Goal: Navigation & Orientation: Find specific page/section

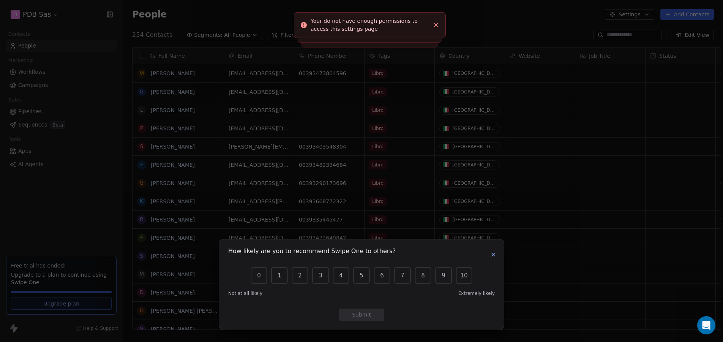
click at [492, 253] on icon "button" at bounding box center [493, 254] width 6 height 6
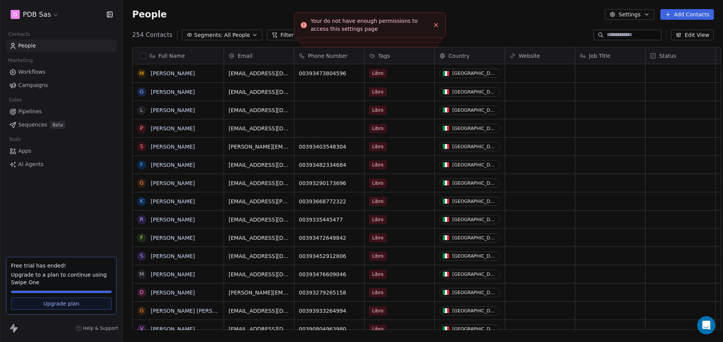
scroll to position [10, 0]
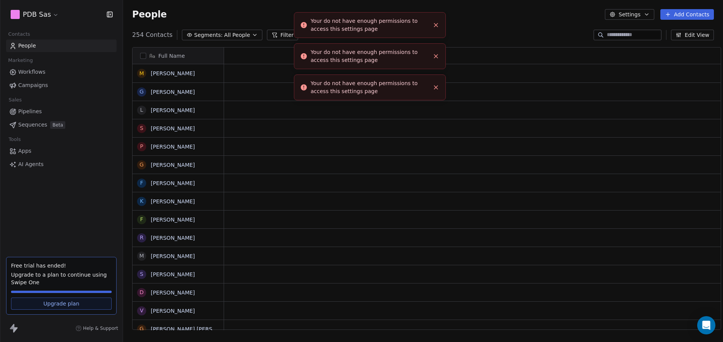
click at [436, 24] on body "PDB Sas Contacts People Marketing Workflows Campaigns Sales Pipelines Sequences…" at bounding box center [361, 171] width 723 height 342
click at [429, 12] on ol "Your do not have enough permissions to access this settings page Your do not ha…" at bounding box center [361, 12] width 135 height 0
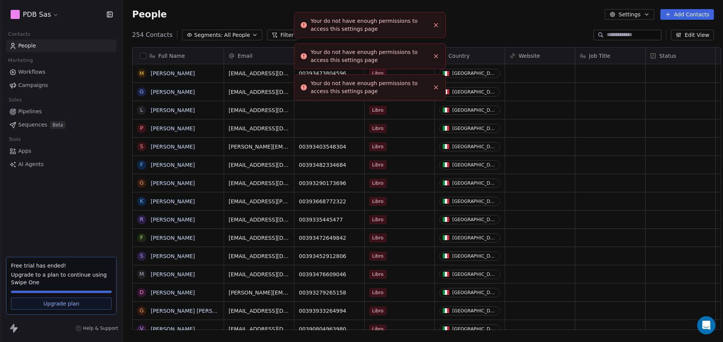
click at [436, 24] on li "Your do not have enough permissions to access this settings page" at bounding box center [370, 25] width 152 height 26
click at [429, 12] on ol "Your do not have enough permissions to access this settings page Your do not ha…" at bounding box center [361, 12] width 135 height 0
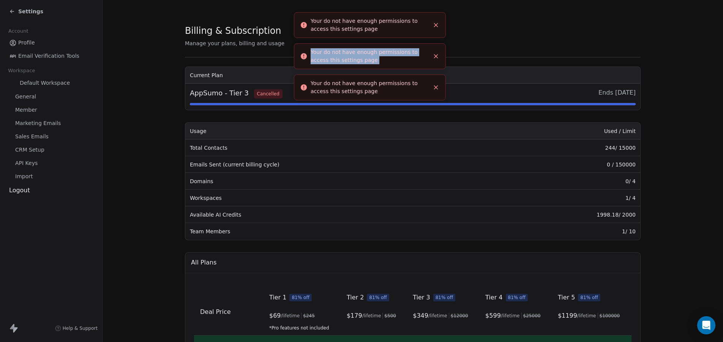
click at [436, 24] on button "Close toast" at bounding box center [436, 25] width 10 height 10
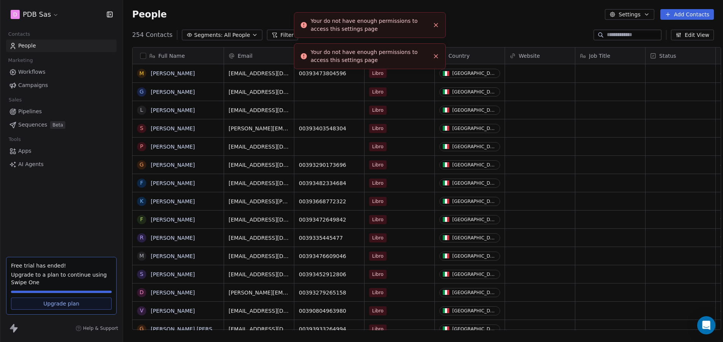
click at [436, 24] on body "D PDB Sas Contacts People Marketing Workflows Campaigns Sales Pipelines Sequenc…" at bounding box center [361, 171] width 723 height 342
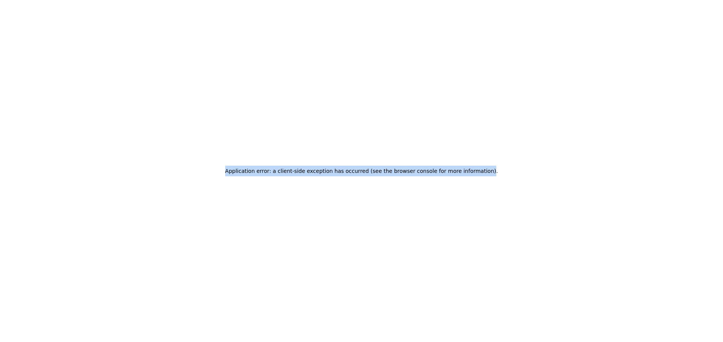
drag, startPoint x: 486, startPoint y: 170, endPoint x: 224, endPoint y: 166, distance: 262.0
click at [224, 166] on div "Application error: a client-side exception has occurred (see the browser consol…" at bounding box center [361, 171] width 723 height 342
copy h2 "Application error: a client-side exception has occurred (see the browser consol…"
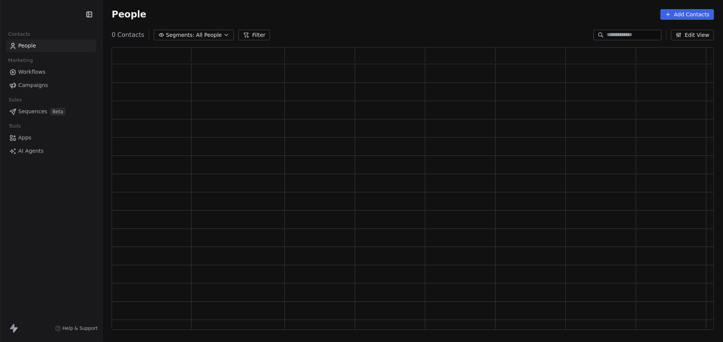
scroll to position [0, 0]
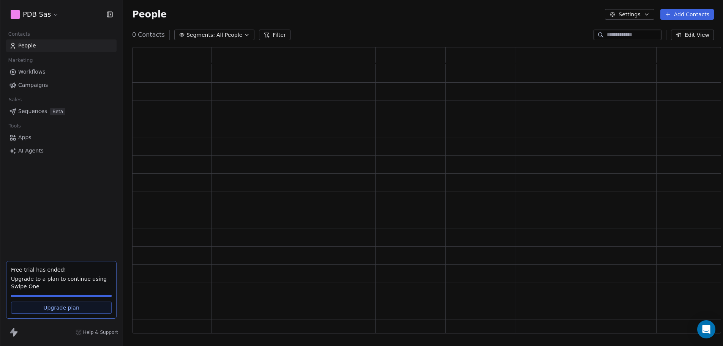
scroll to position [286, 589]
